Goal: Navigation & Orientation: Find specific page/section

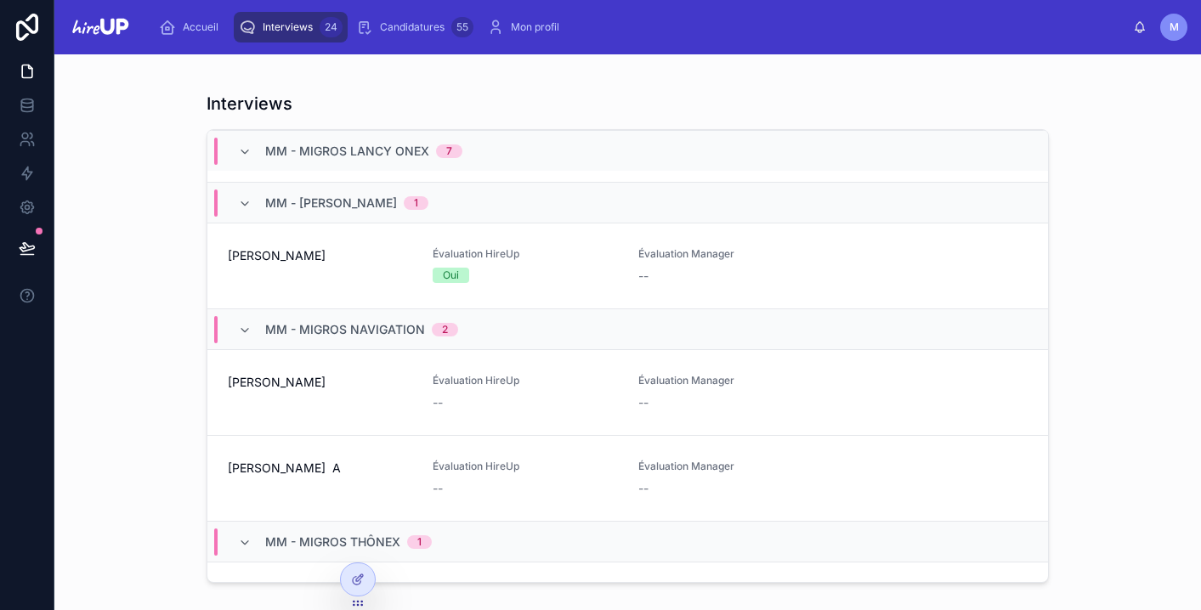
scroll to position [696, 0]
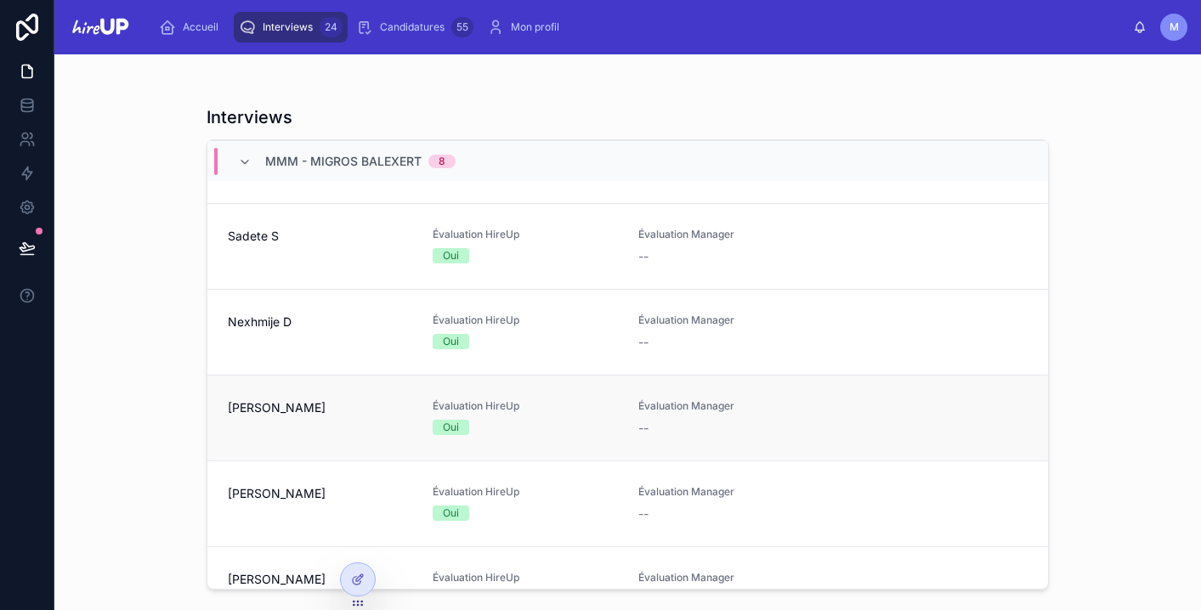
scroll to position [1535, 0]
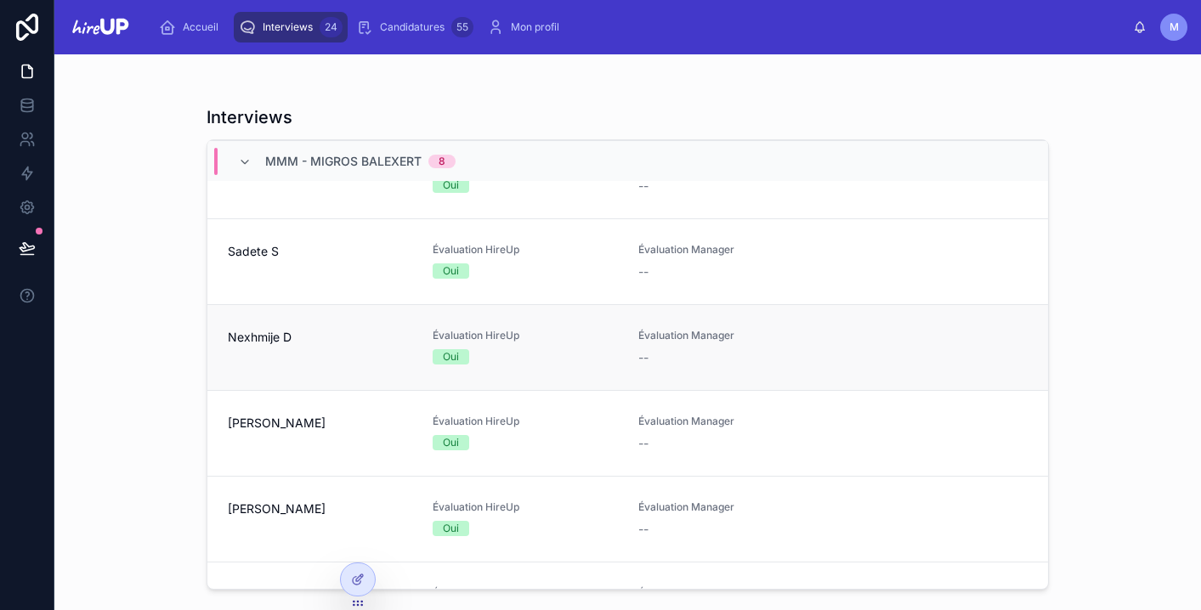
click at [533, 352] on div "Oui" at bounding box center [525, 356] width 184 height 15
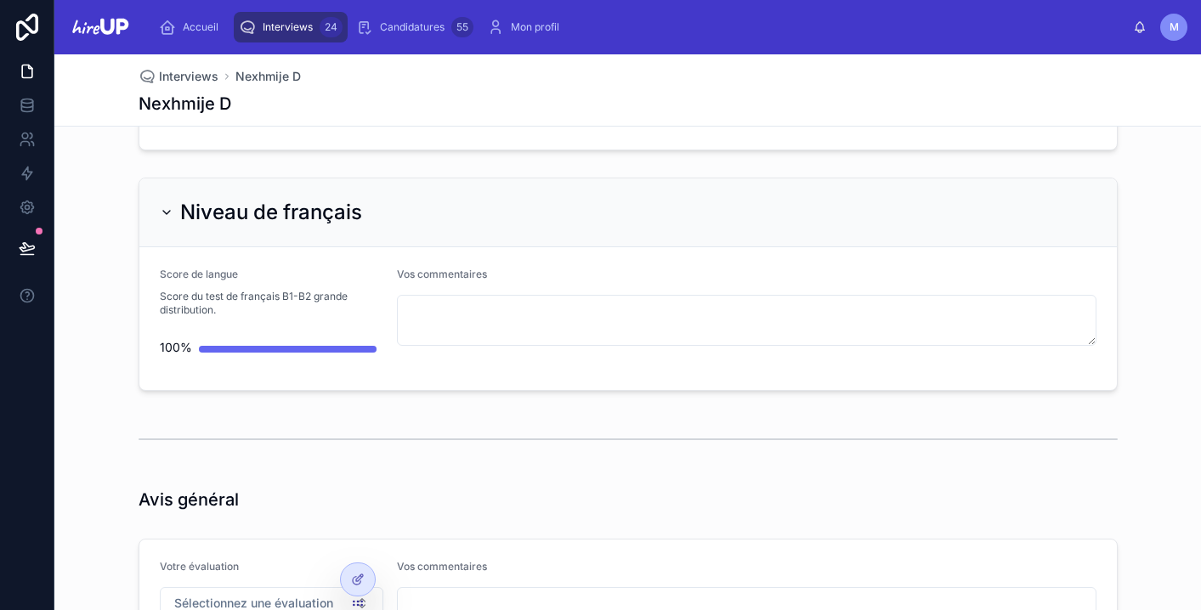
scroll to position [4725, 0]
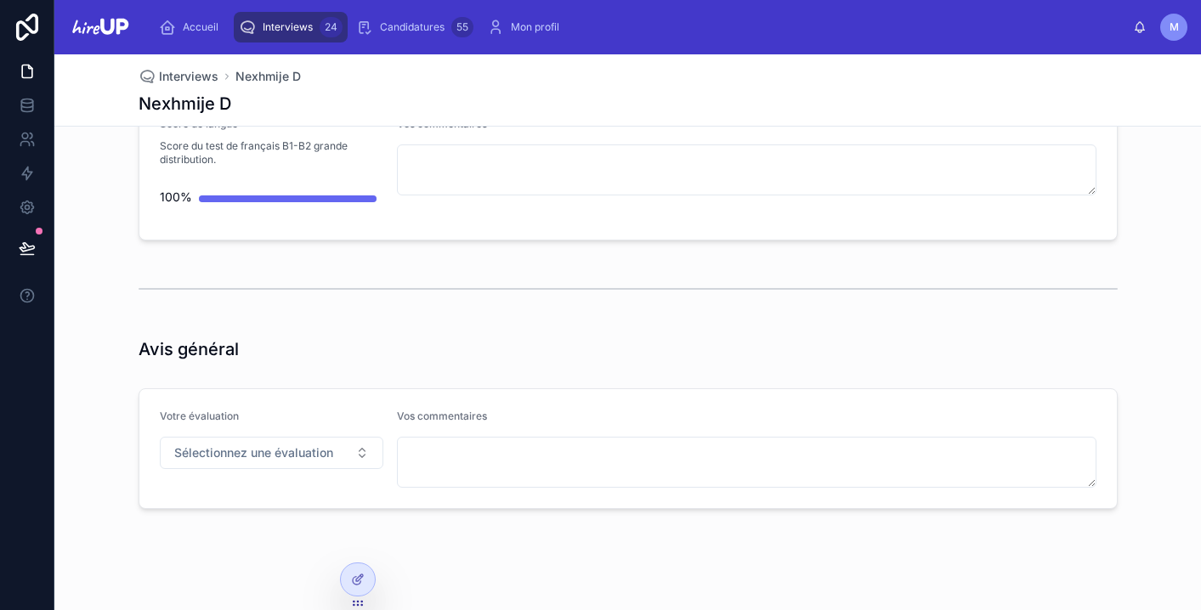
click at [294, 23] on span "Interviews" at bounding box center [288, 27] width 50 height 14
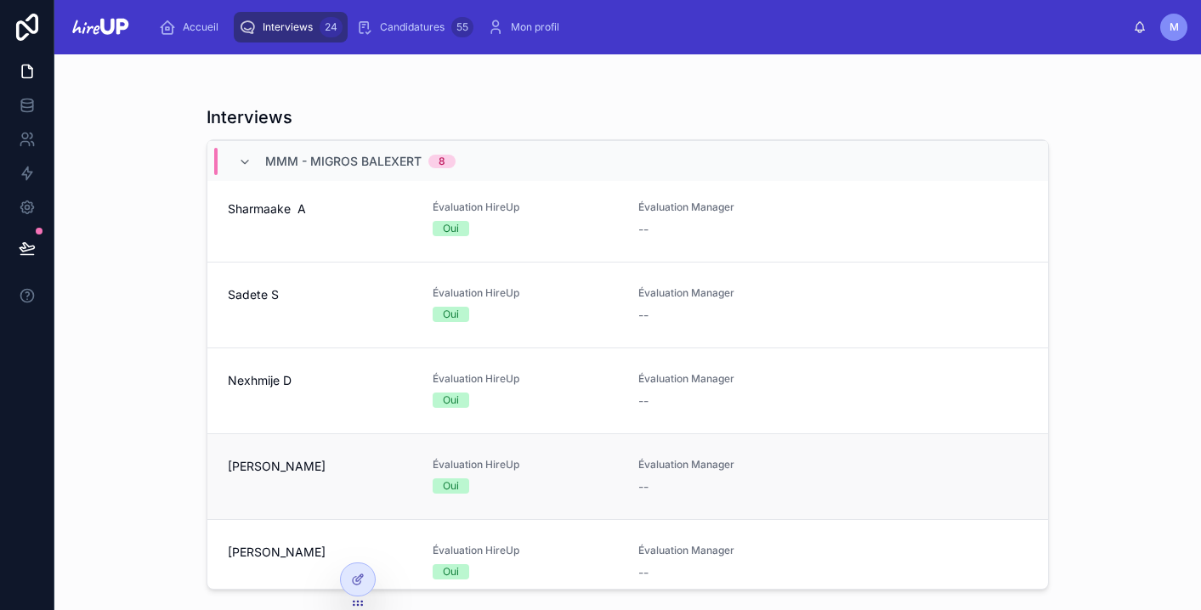
scroll to position [1407, 0]
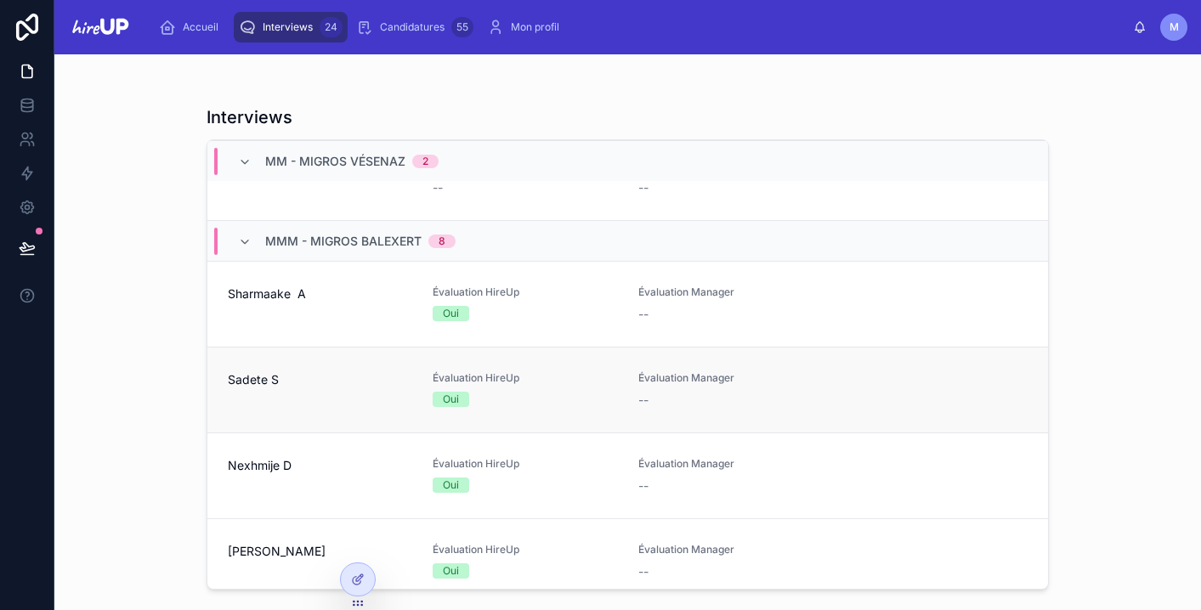
click at [495, 382] on span "Évaluation HireUp" at bounding box center [525, 378] width 184 height 14
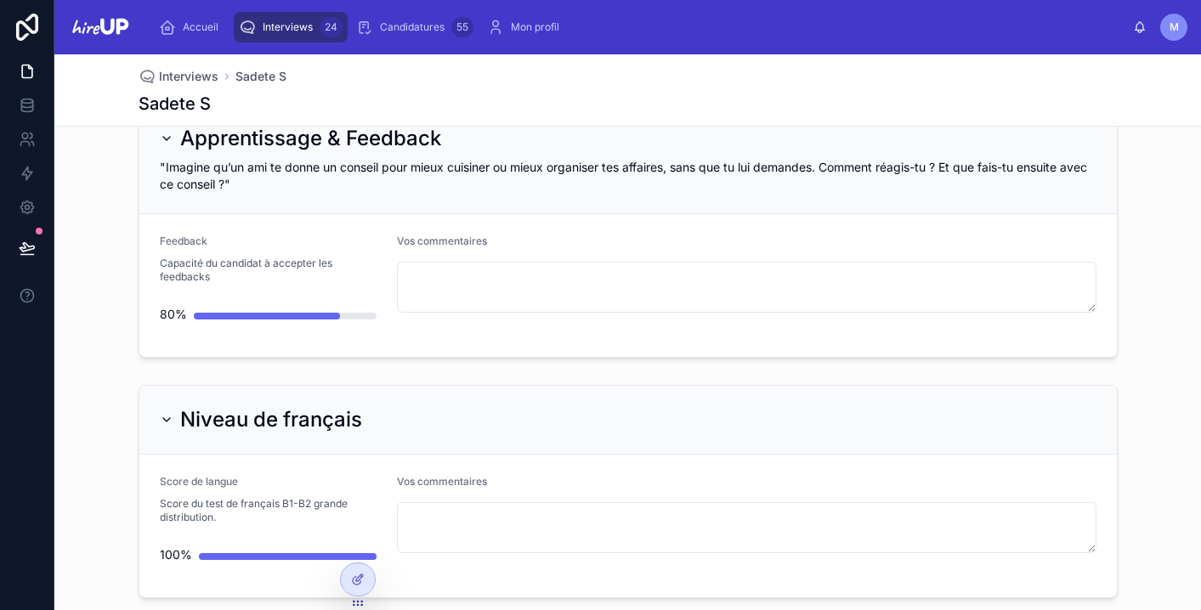
scroll to position [4229, 0]
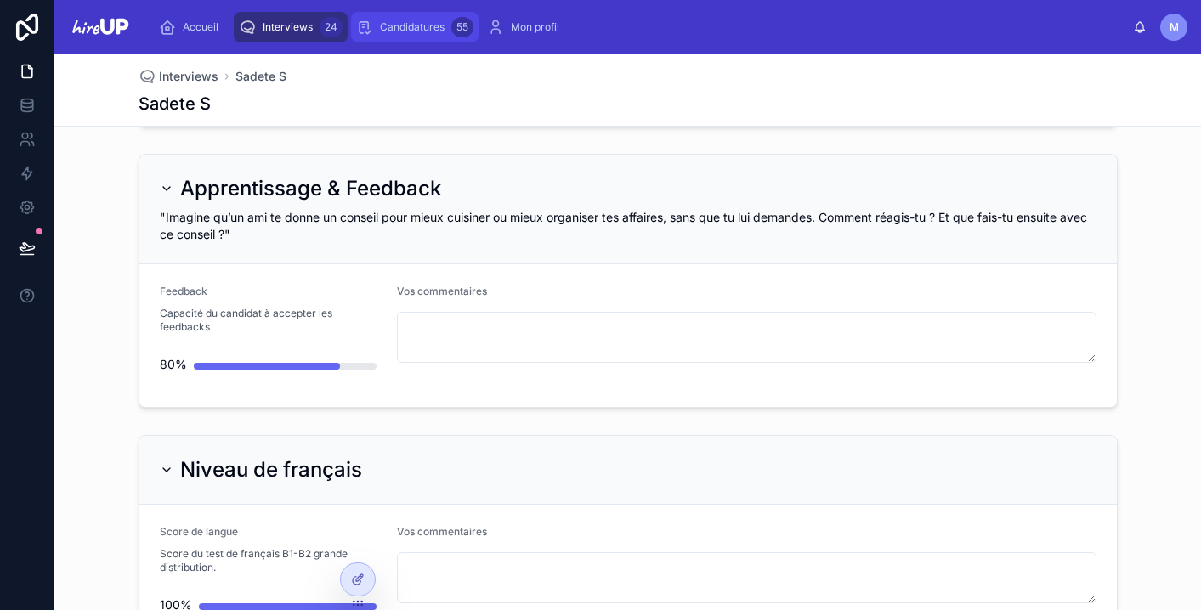
click at [394, 29] on span "Candidatures" at bounding box center [412, 27] width 65 height 14
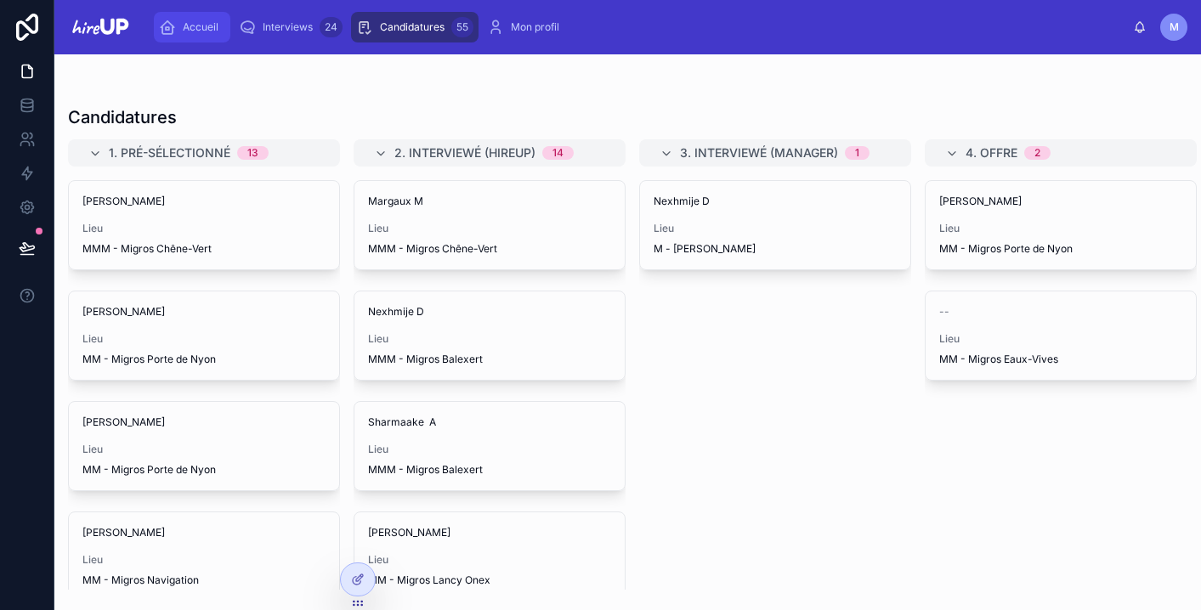
click at [187, 25] on span "Accueil" at bounding box center [201, 27] width 36 height 14
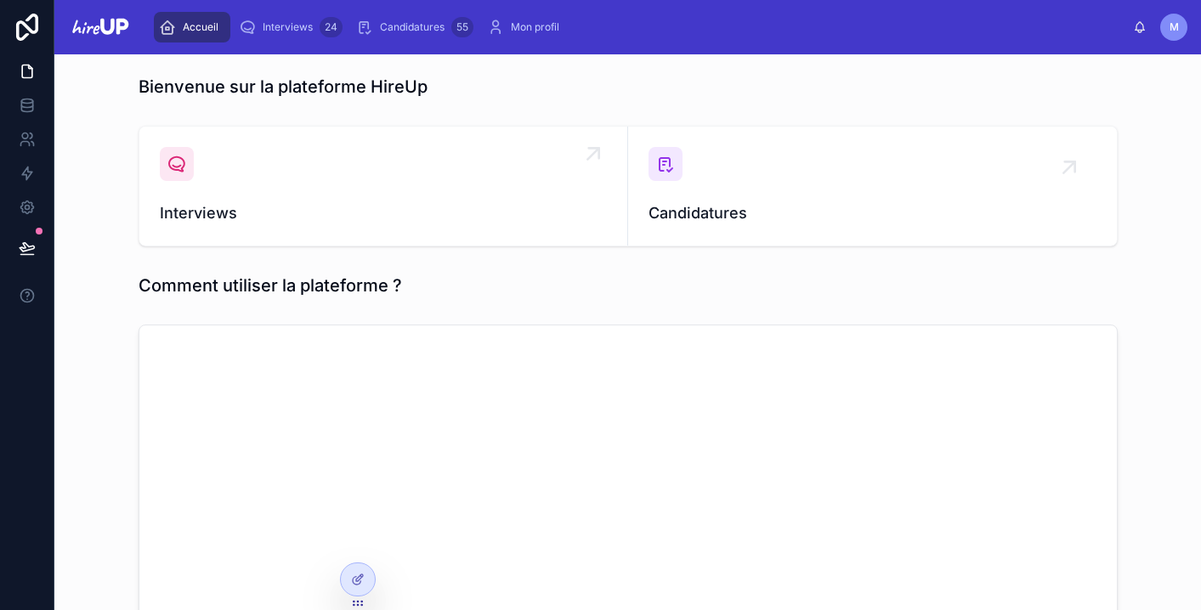
click at [323, 168] on div "Interviews" at bounding box center [383, 186] width 447 height 78
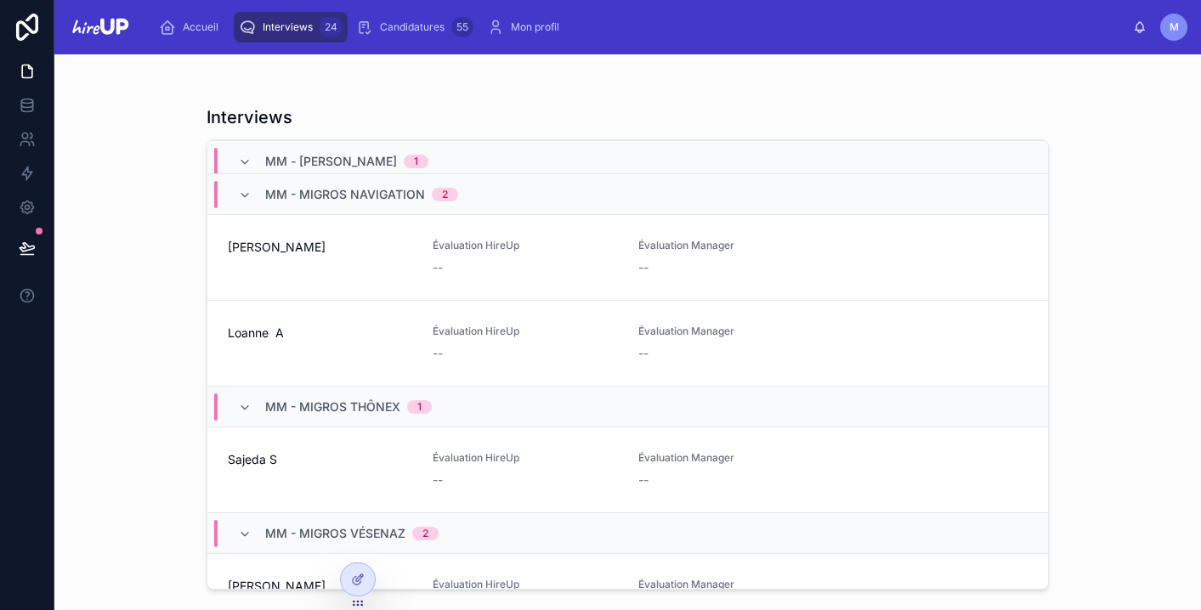
scroll to position [864, 0]
